Goal: Transaction & Acquisition: Book appointment/travel/reservation

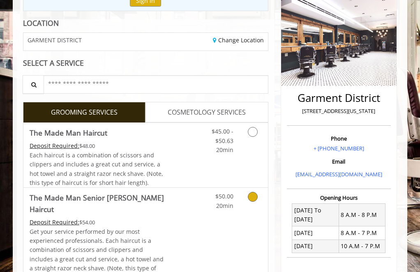
scroll to position [131, 0]
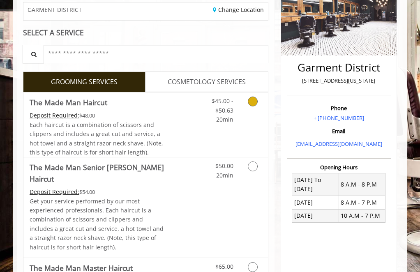
click at [254, 101] on icon "Grooming services" at bounding box center [253, 102] width 10 height 10
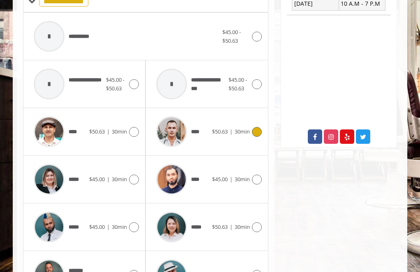
scroll to position [345, 0]
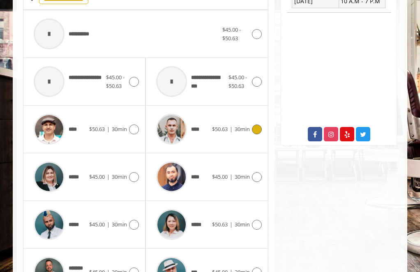
click at [257, 127] on icon at bounding box center [257, 130] width 10 height 10
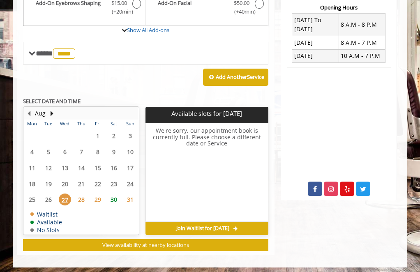
scroll to position [290, 0]
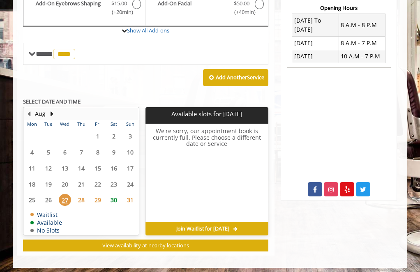
click at [114, 198] on span "30" at bounding box center [114, 200] width 12 height 12
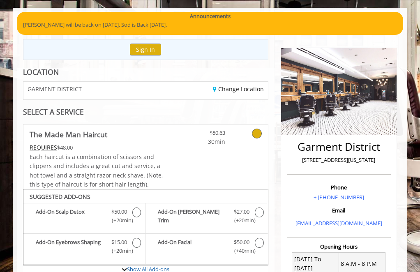
scroll to position [-4, 0]
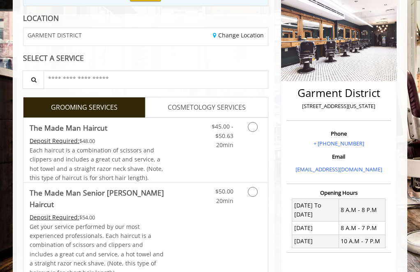
scroll to position [106, 0]
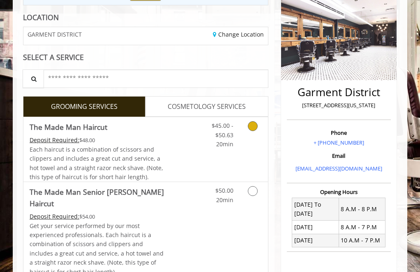
click at [255, 132] on link "Grooming services" at bounding box center [254, 133] width 16 height 32
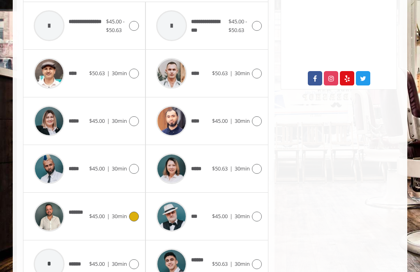
scroll to position [400, 0]
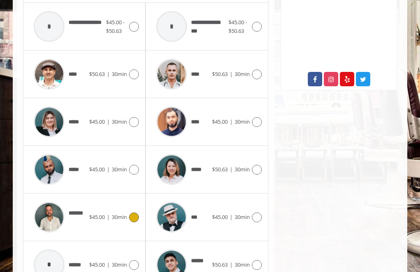
click at [132, 214] on icon at bounding box center [134, 217] width 10 height 10
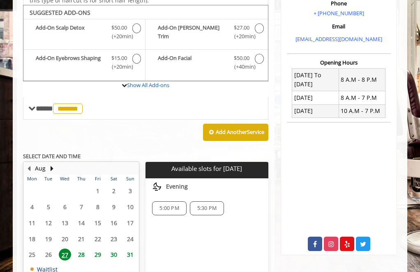
scroll to position [234, 0]
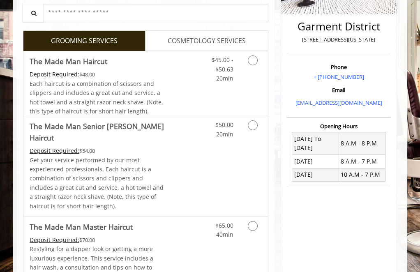
scroll to position [176, 0]
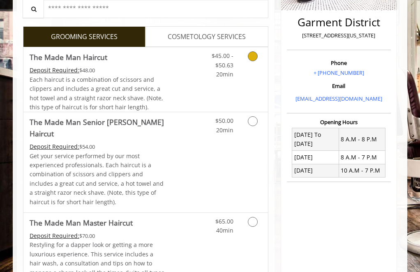
click at [252, 55] on icon "Grooming services" at bounding box center [253, 56] width 10 height 10
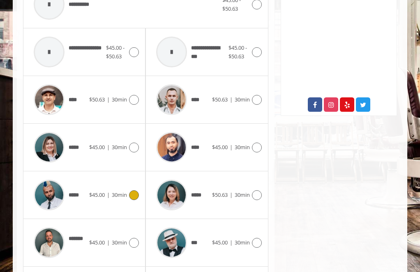
click at [136, 194] on icon at bounding box center [134, 195] width 10 height 10
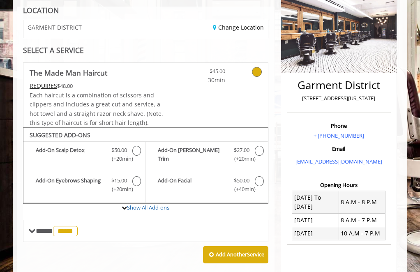
scroll to position [131, 0]
